Goal: Task Accomplishment & Management: Manage account settings

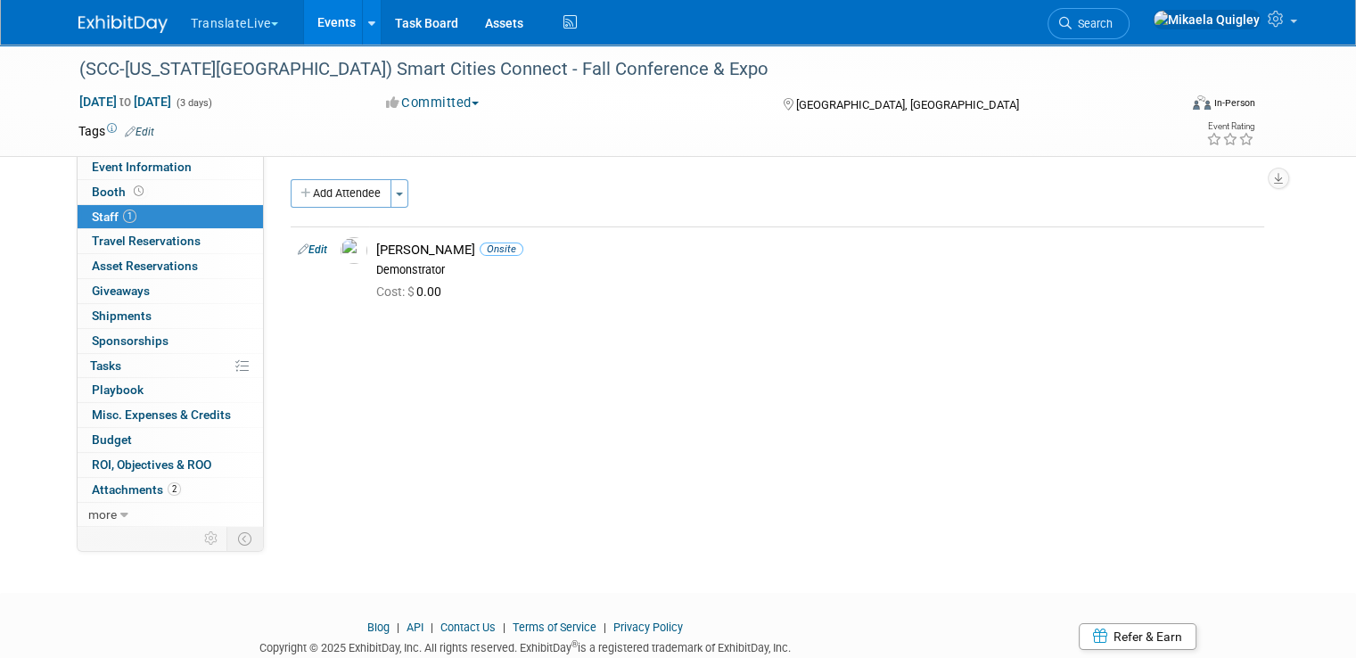
click at [323, 29] on link "Events" at bounding box center [336, 22] width 65 height 45
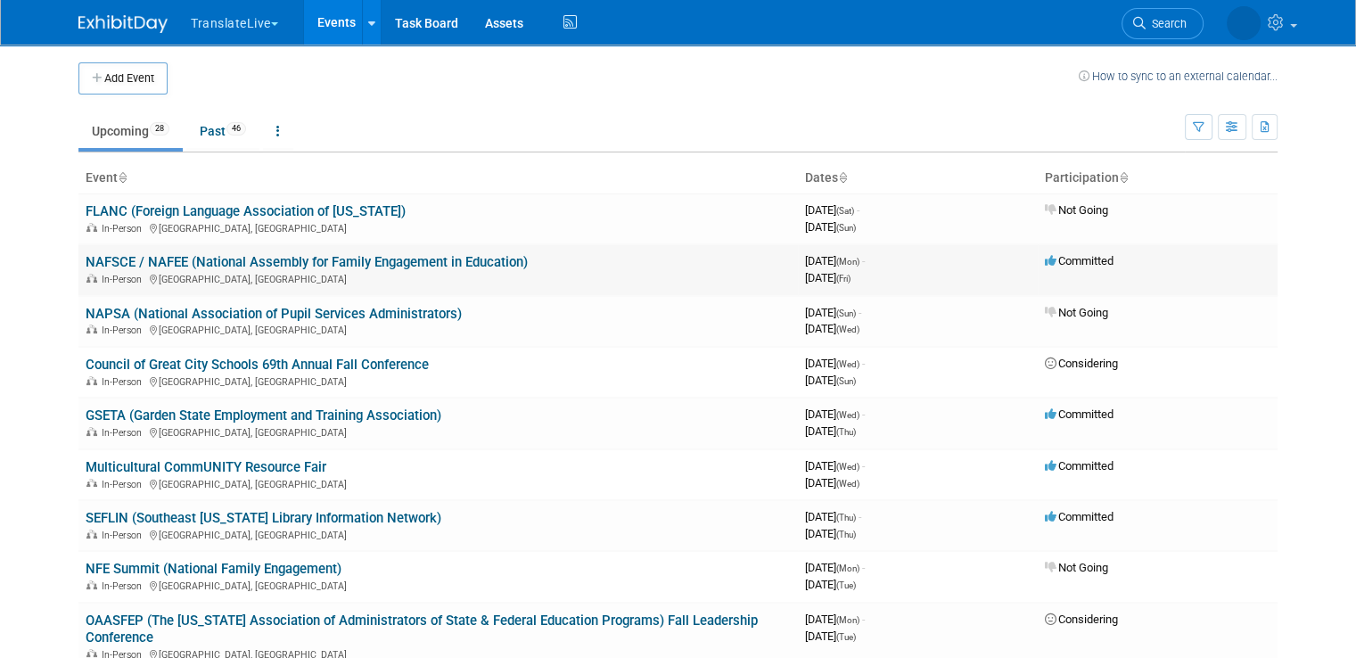
click at [410, 259] on link "NAFSCE / NAFEE (National Assembly for Family Engagement in Education)" at bounding box center [307, 262] width 442 height 16
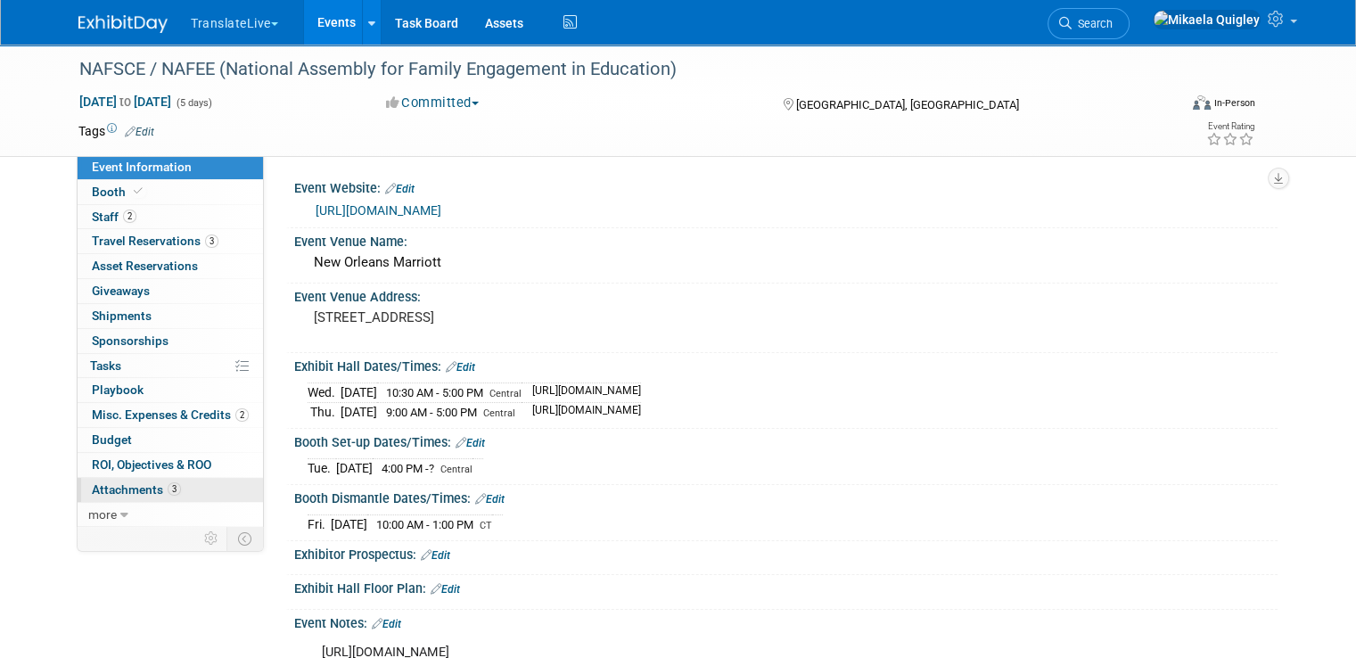
click at [185, 478] on link "3 Attachments 3" at bounding box center [170, 490] width 185 height 24
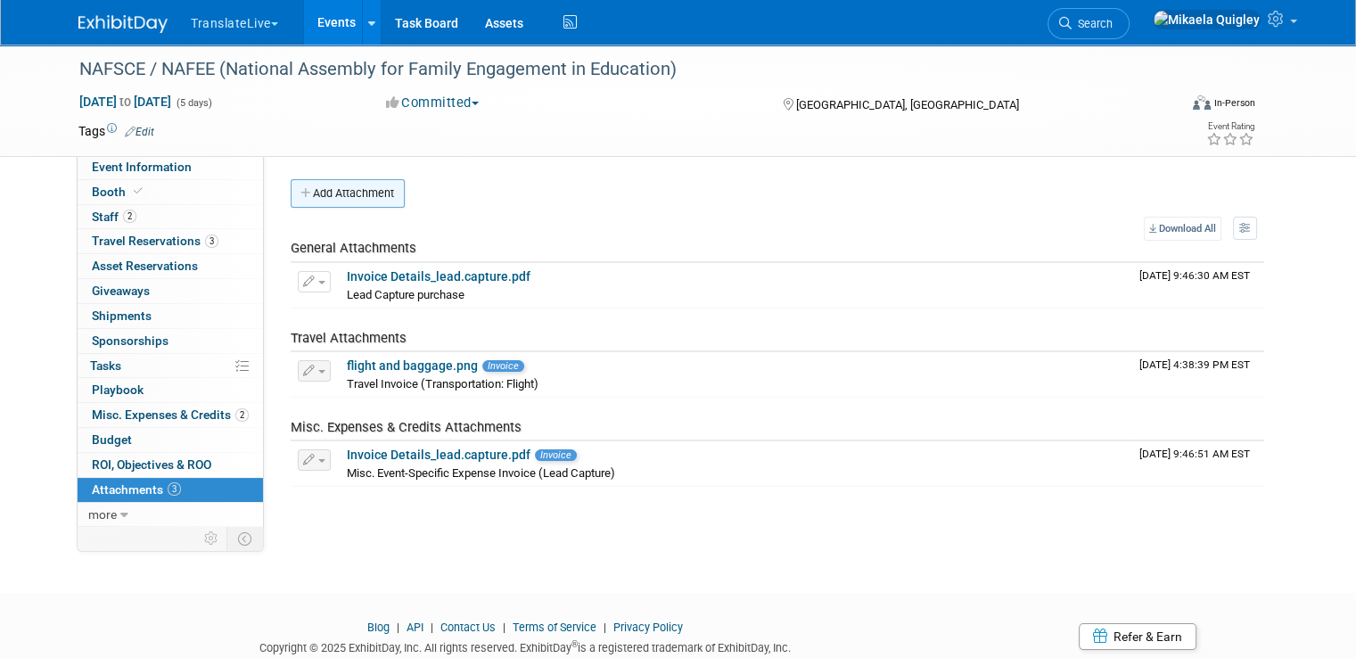
click at [349, 193] on button "Add Attachment" at bounding box center [348, 193] width 114 height 29
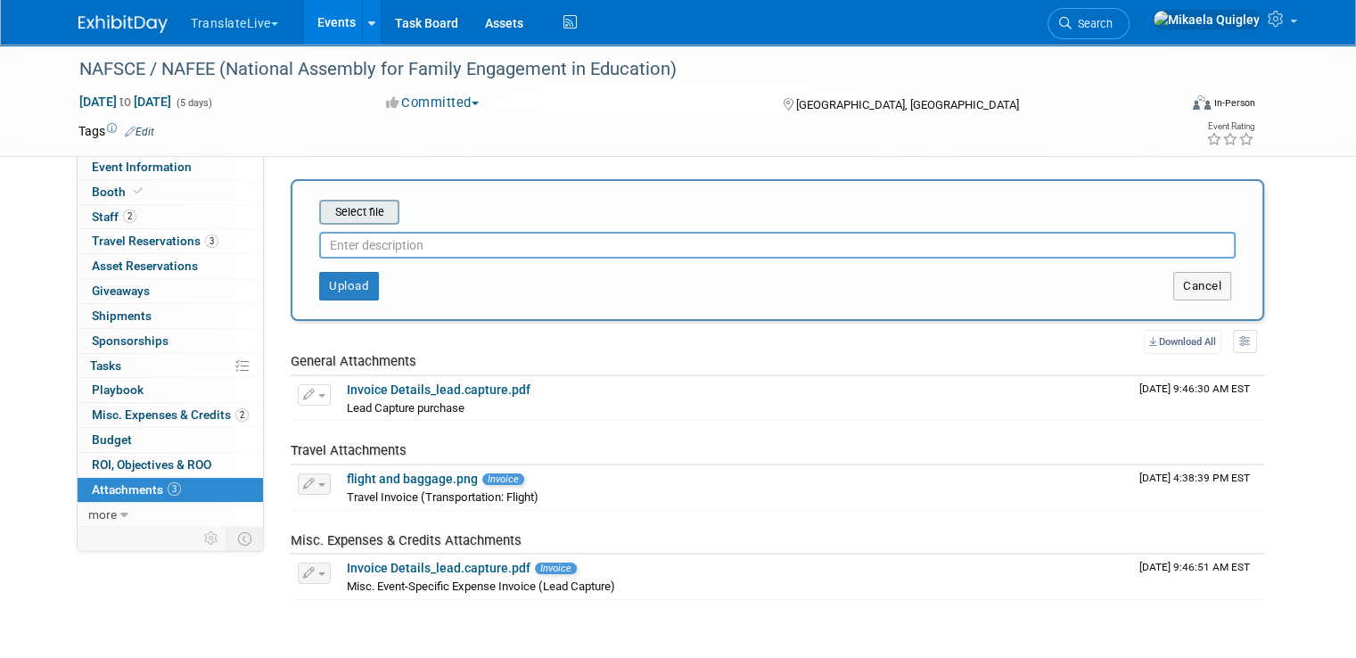
click at [353, 206] on input "file" at bounding box center [291, 211] width 212 height 21
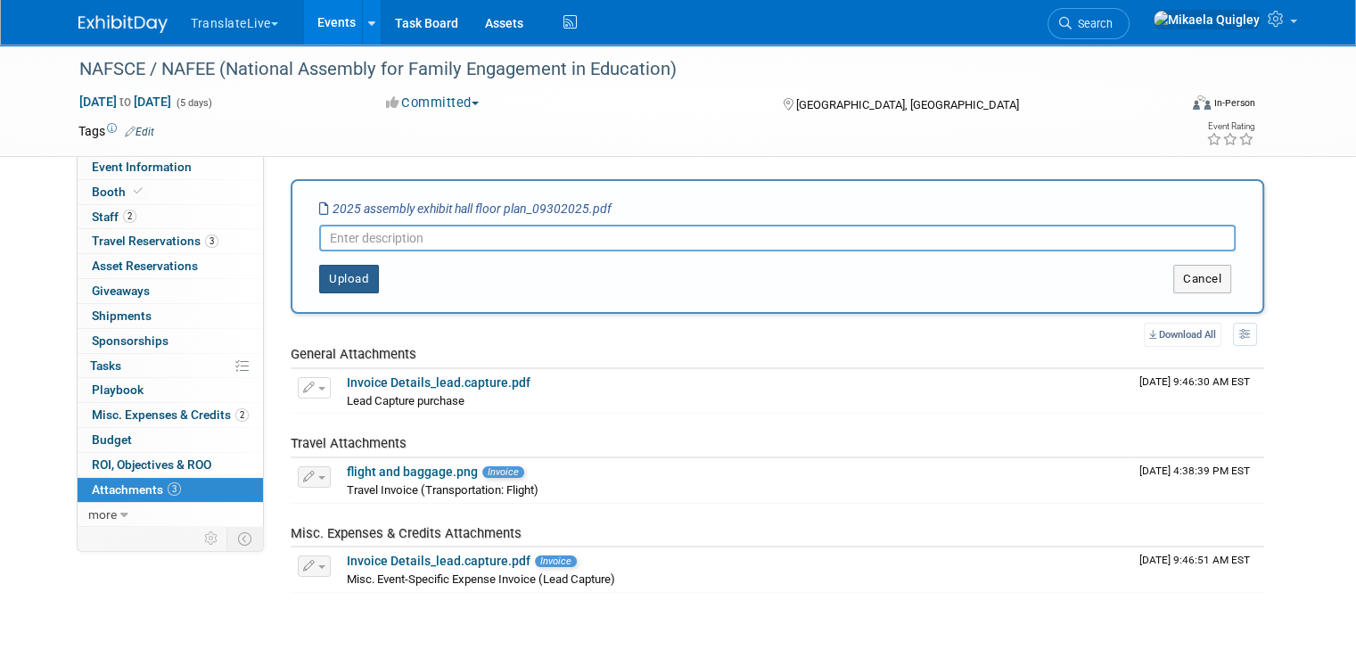
click at [341, 280] on button "Upload" at bounding box center [349, 279] width 60 height 29
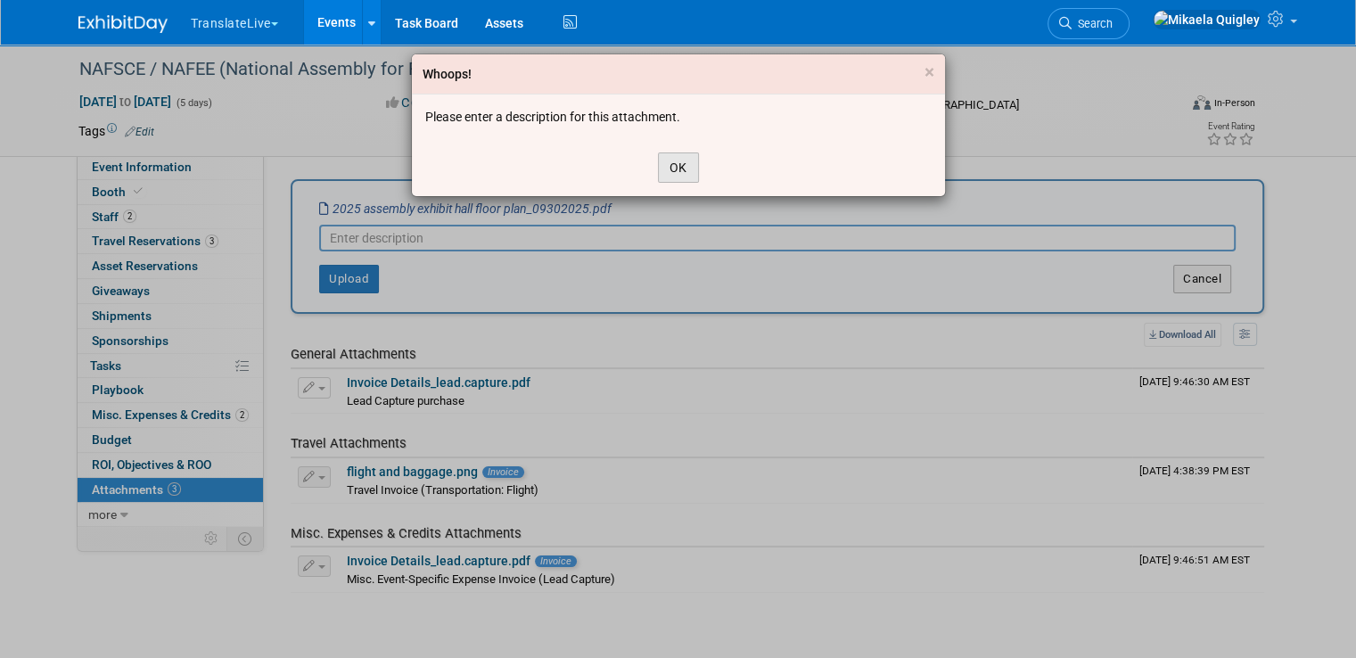
click at [674, 162] on button "OK" at bounding box center [678, 167] width 41 height 30
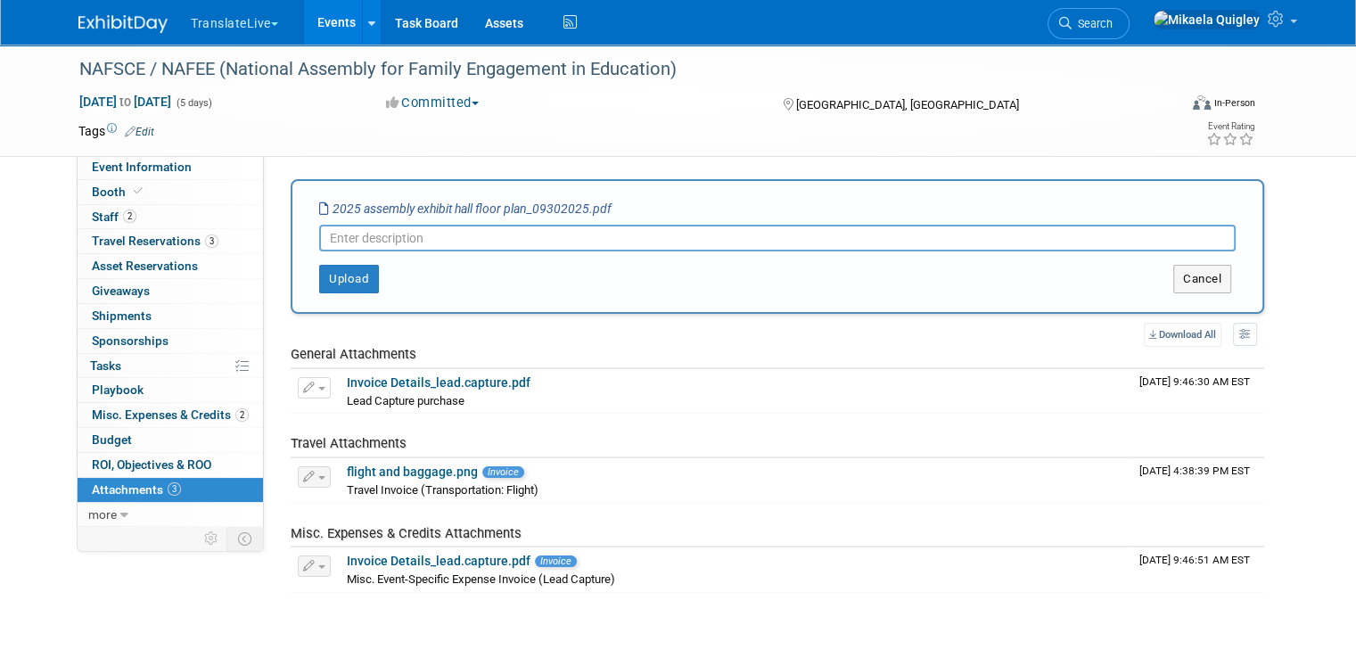
click at [642, 240] on input "text" at bounding box center [777, 238] width 916 height 27
click at [338, 277] on button "Upload" at bounding box center [349, 279] width 60 height 29
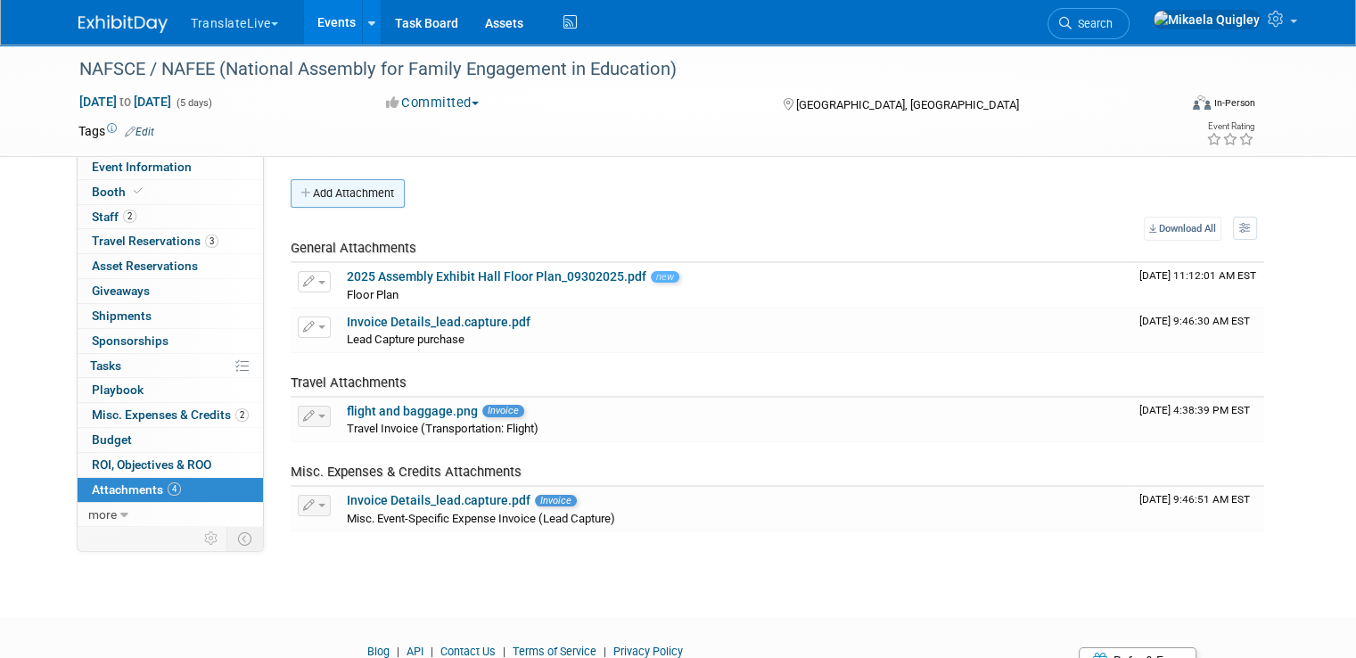
click at [339, 186] on button "Add Attachment" at bounding box center [348, 193] width 114 height 29
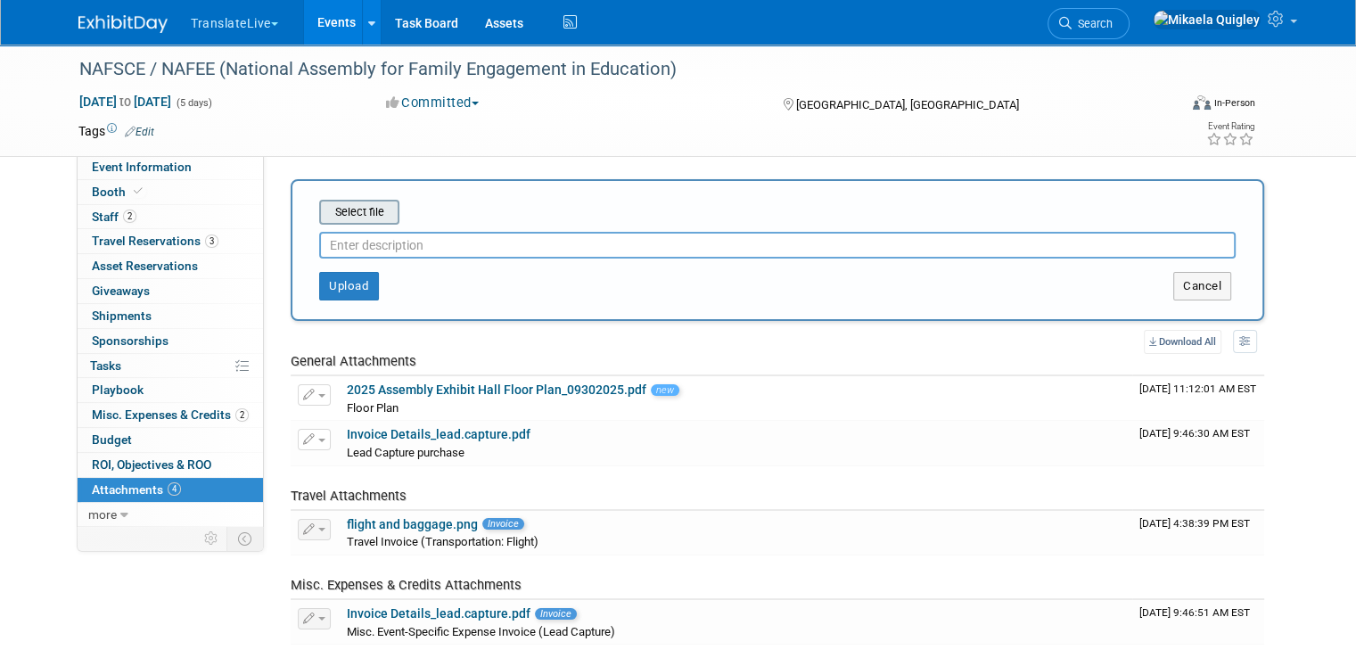
click at [339, 211] on input "file" at bounding box center [291, 211] width 212 height 21
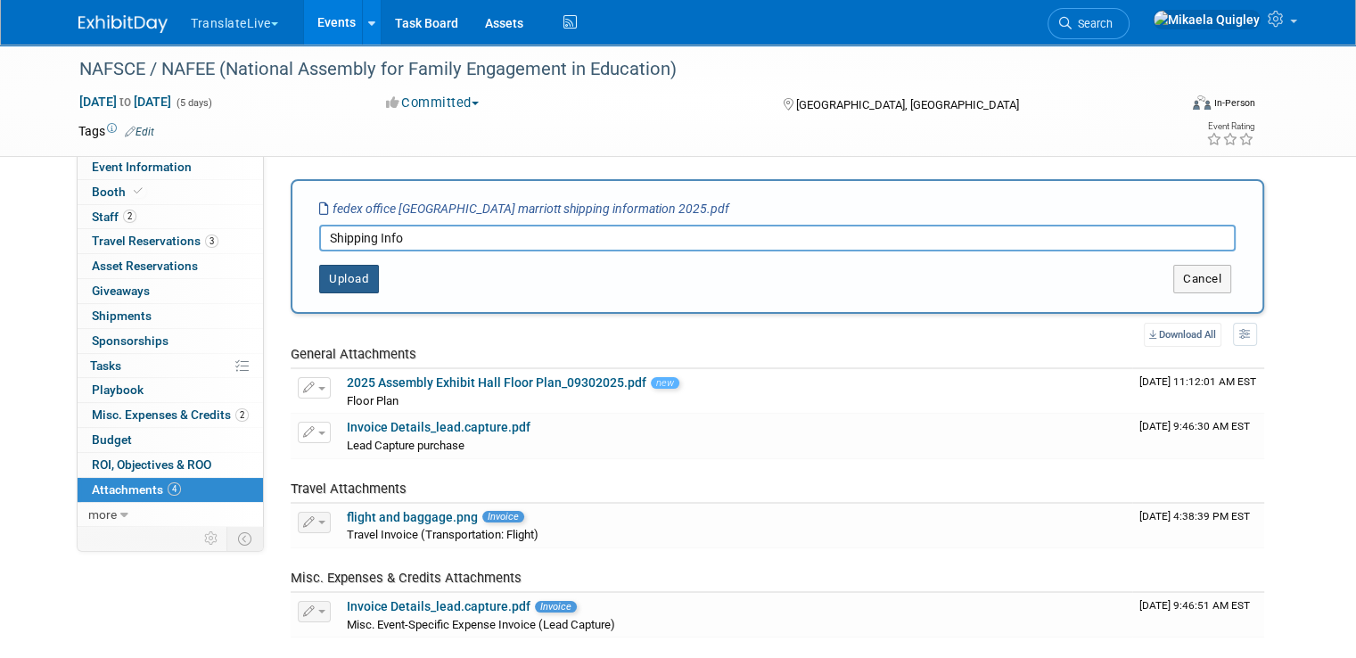
type input "Shipping Info"
click at [339, 268] on button "Upload" at bounding box center [349, 279] width 60 height 29
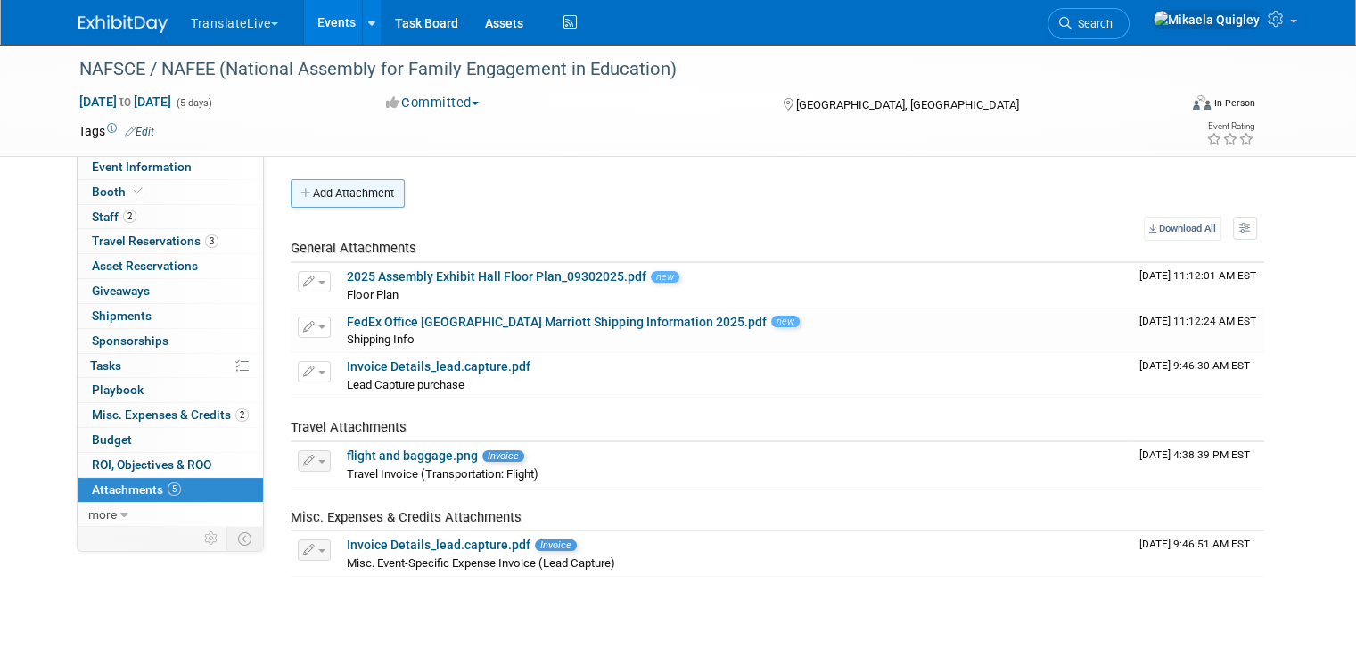
click at [324, 192] on button "Add Attachment" at bounding box center [348, 193] width 114 height 29
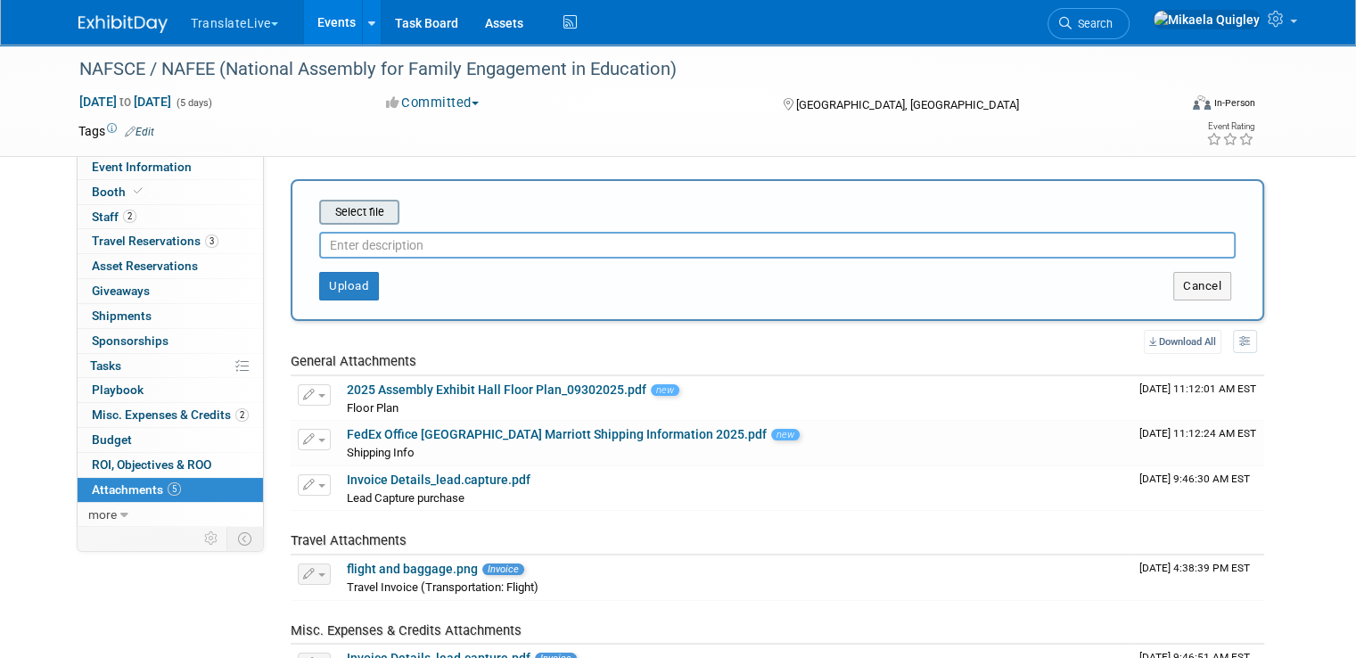
click at [329, 215] on input "file" at bounding box center [291, 211] width 212 height 21
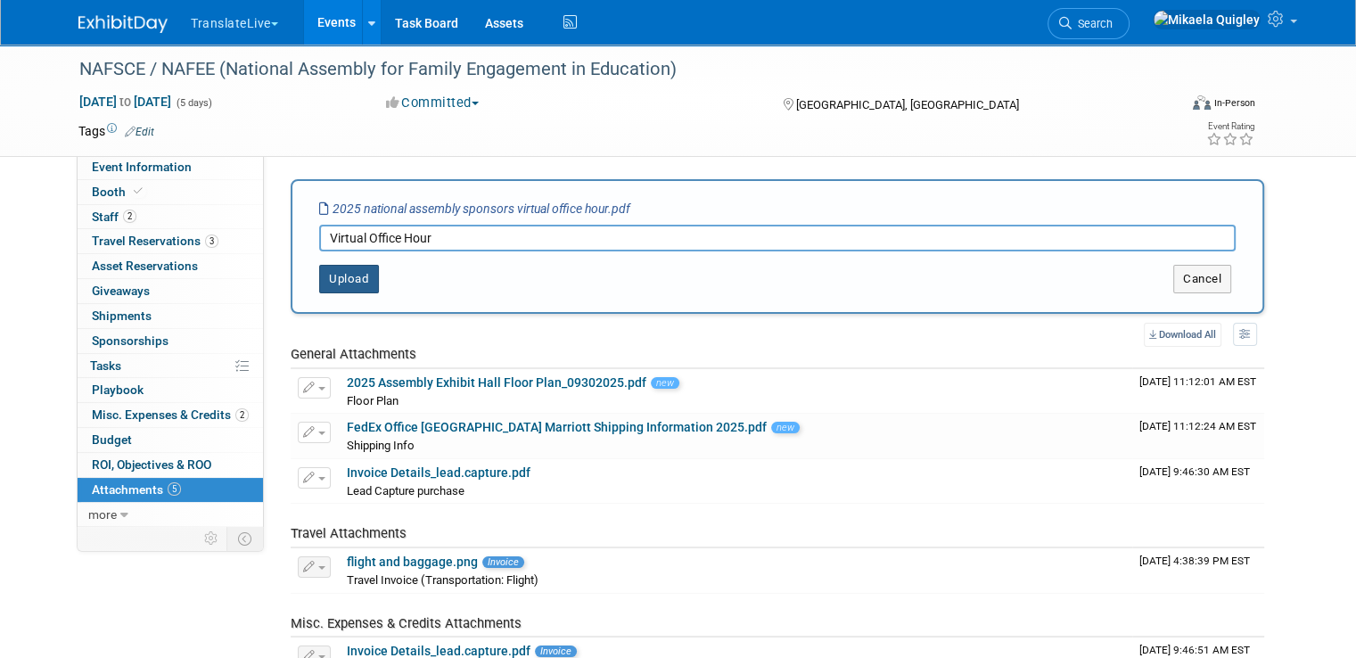
type input "Virtual Office Hour"
click at [343, 280] on button "Upload" at bounding box center [349, 279] width 60 height 29
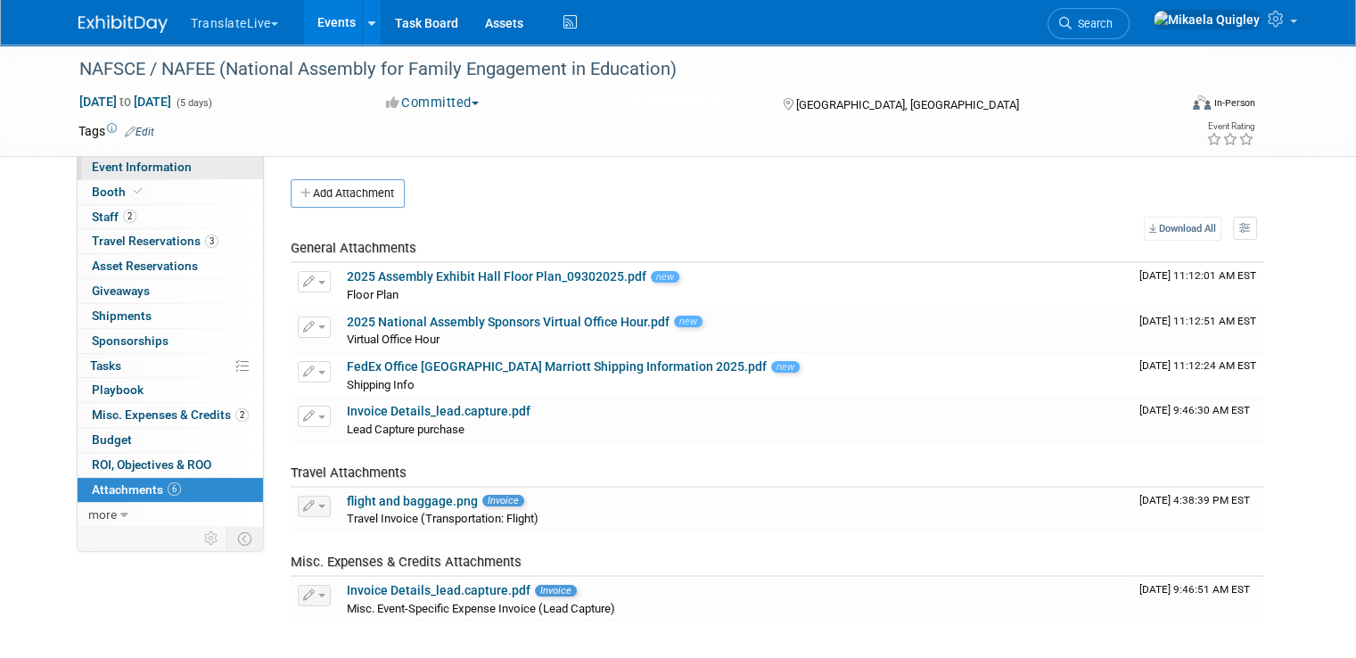
click at [138, 168] on span "Event Information" at bounding box center [142, 167] width 100 height 14
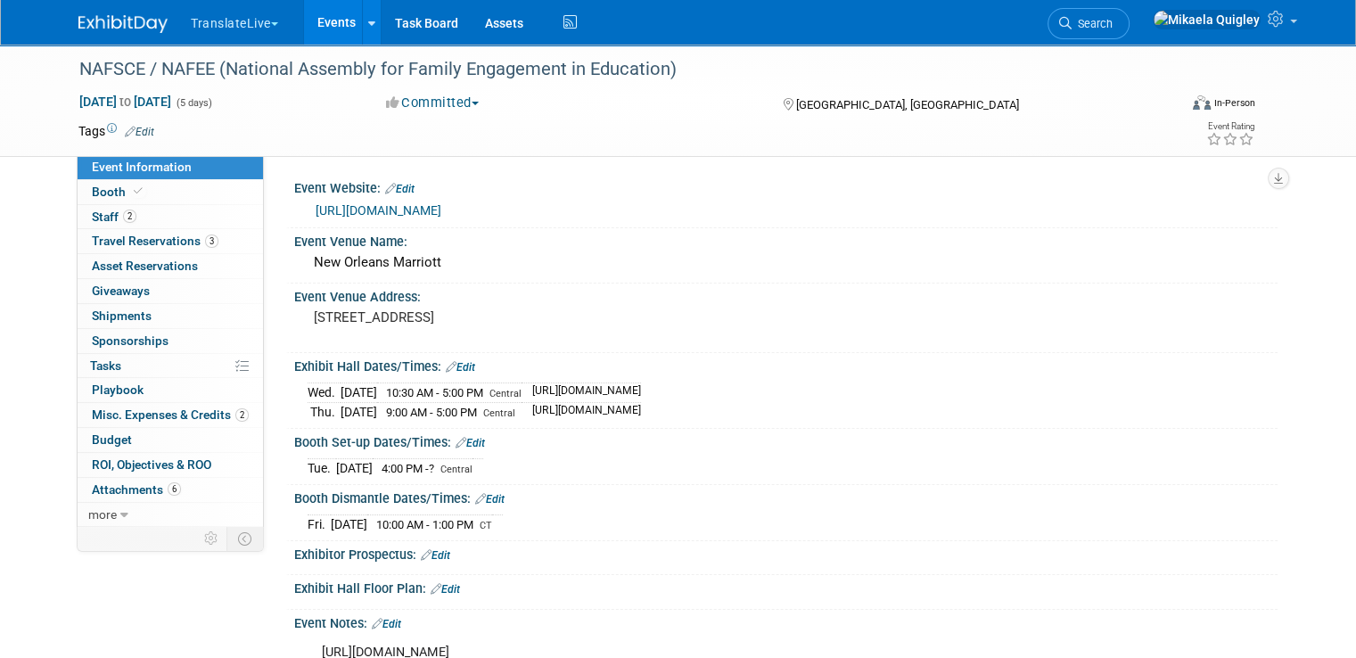
click at [322, 12] on link "Events" at bounding box center [336, 22] width 65 height 45
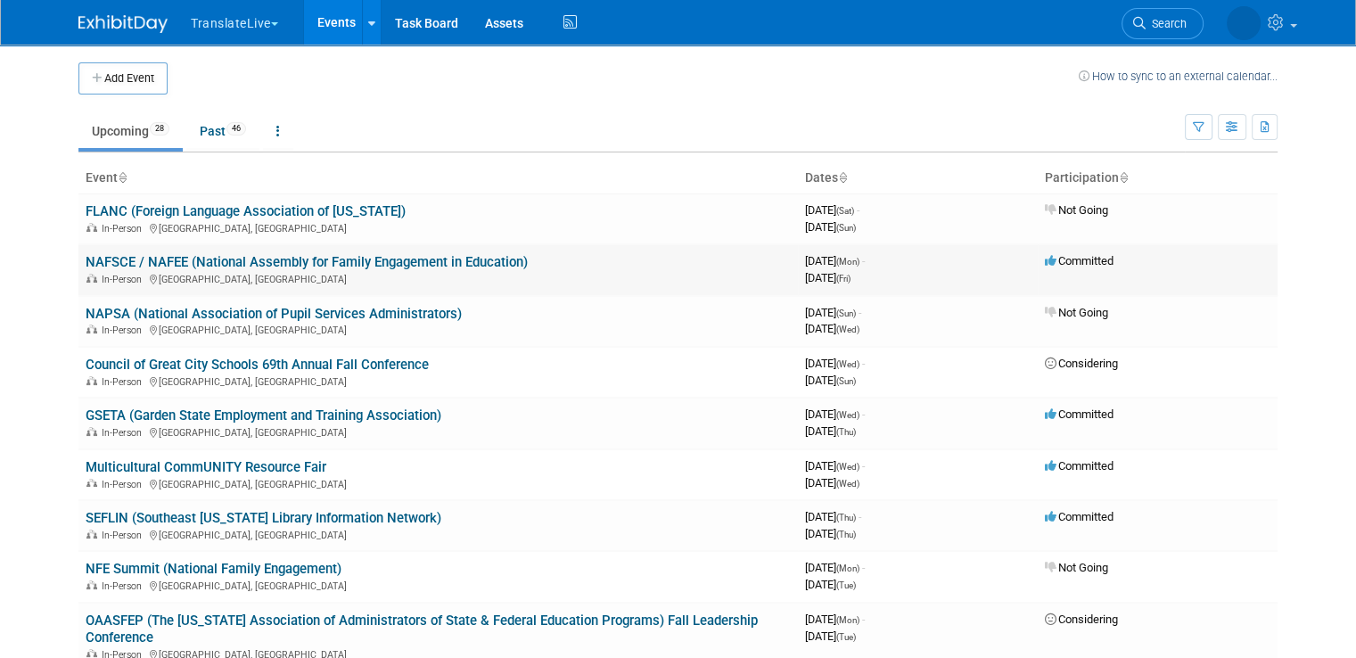
click at [283, 265] on link "NAFSCE / NAFEE (National Assembly for Family Engagement in Education)" at bounding box center [307, 262] width 442 height 16
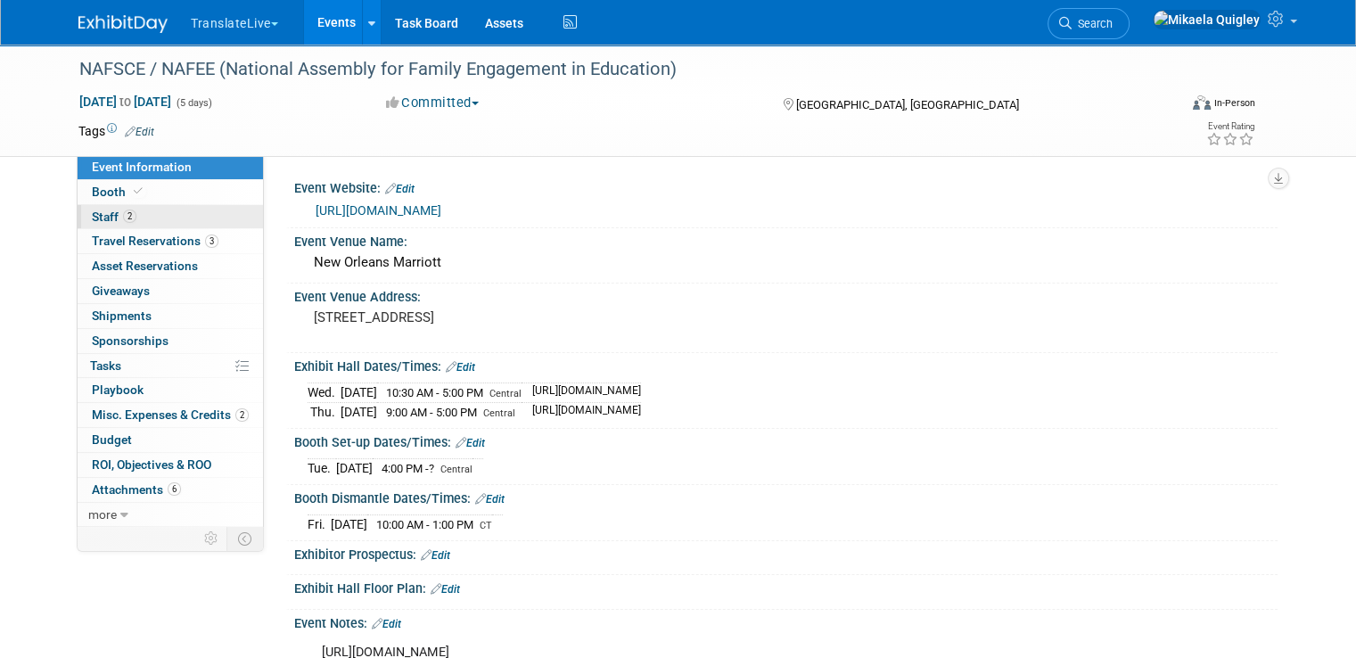
click at [155, 216] on link "2 Staff 2" at bounding box center [170, 217] width 185 height 24
